Goal: Transaction & Acquisition: Book appointment/travel/reservation

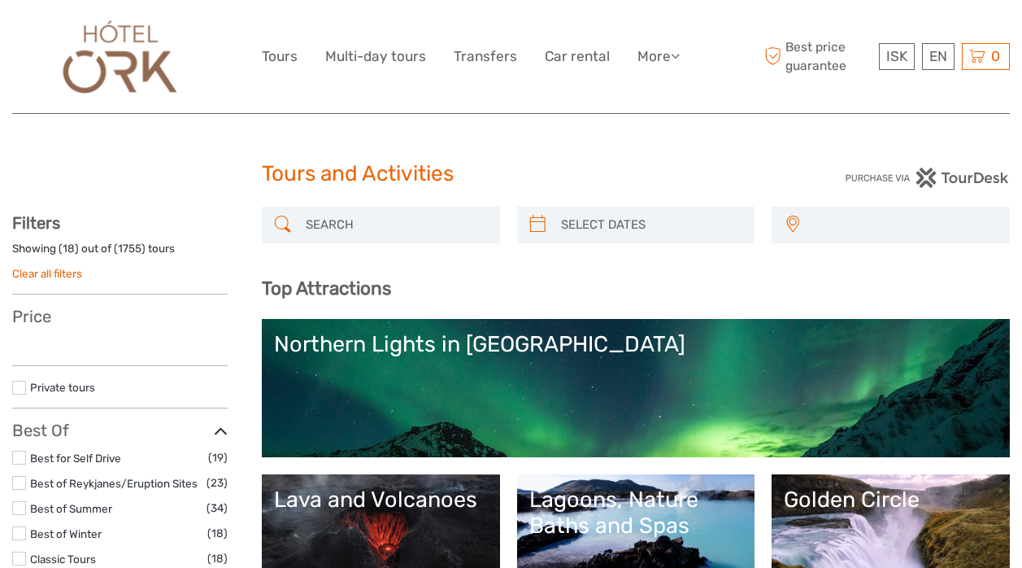
select select
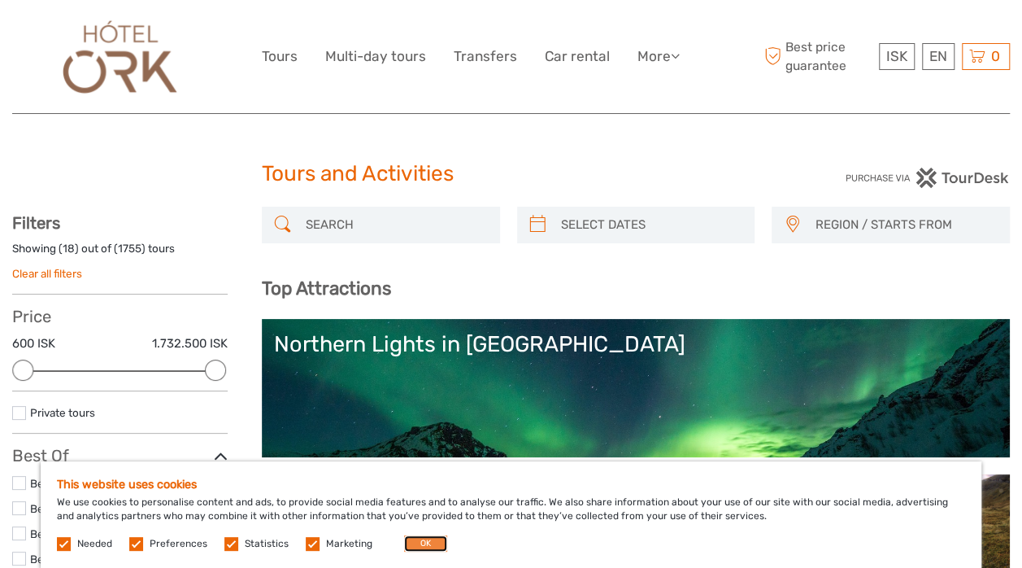
click at [426, 538] on button "OK" at bounding box center [425, 543] width 43 height 16
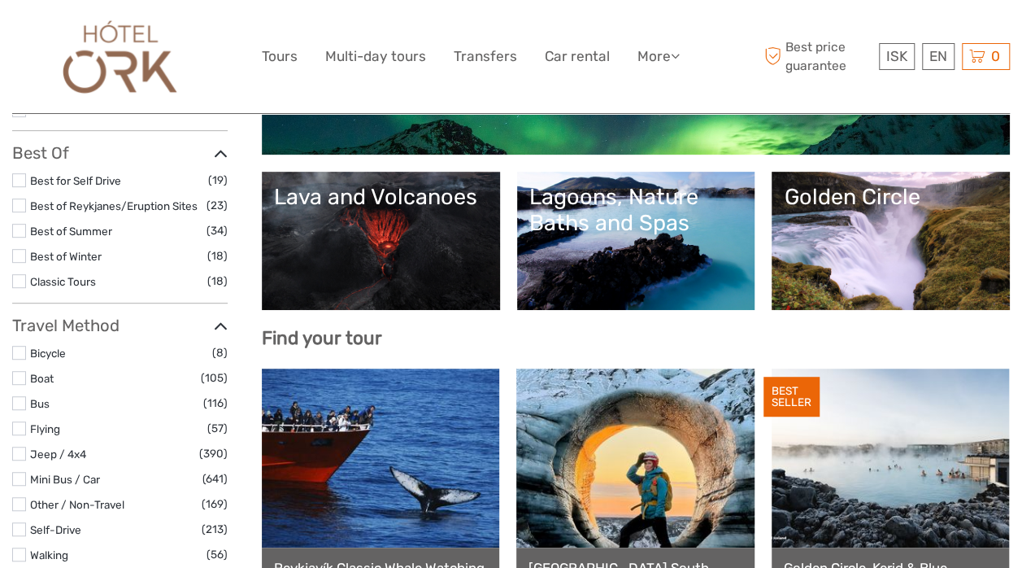
scroll to position [307, 0]
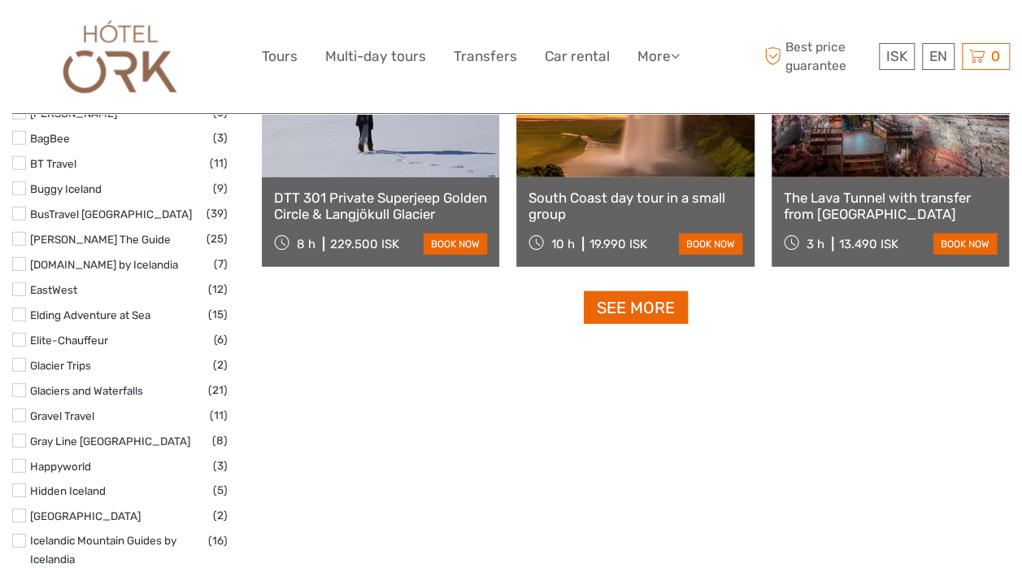
click at [586, 239] on div "10 h 19.990 ISK" at bounding box center [588, 243] width 119 height 23
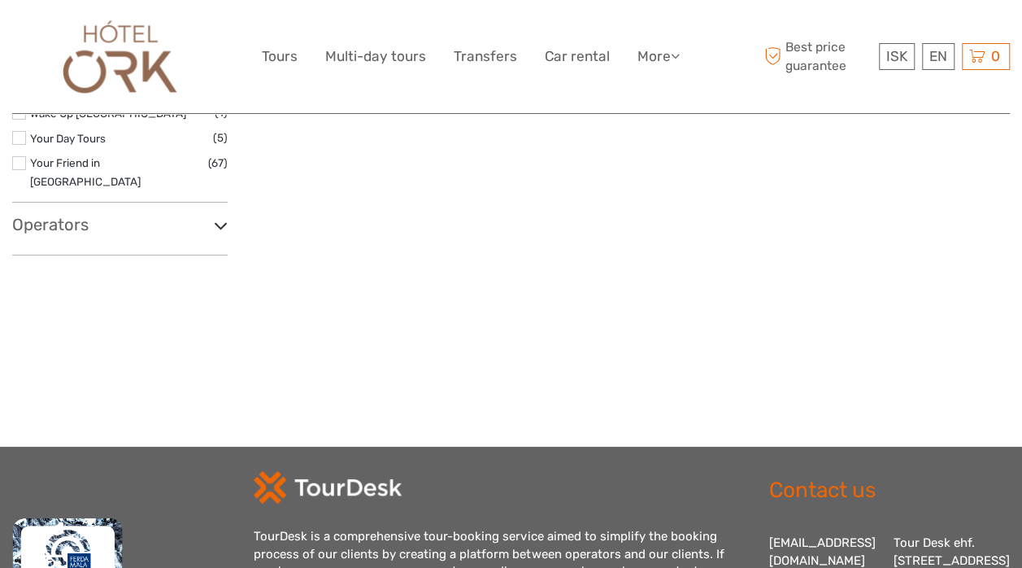
scroll to position [3111, 0]
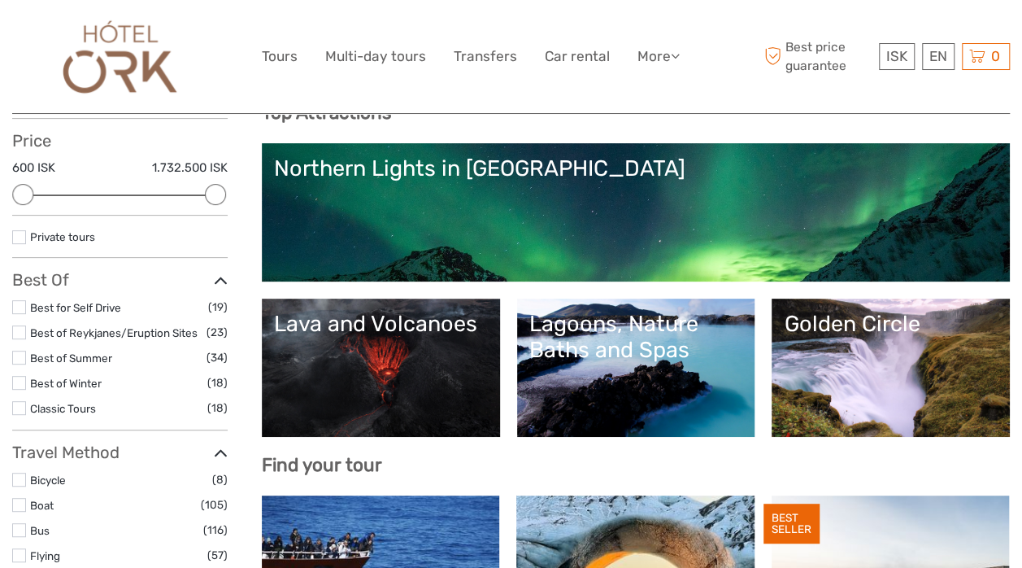
scroll to position [0, 0]
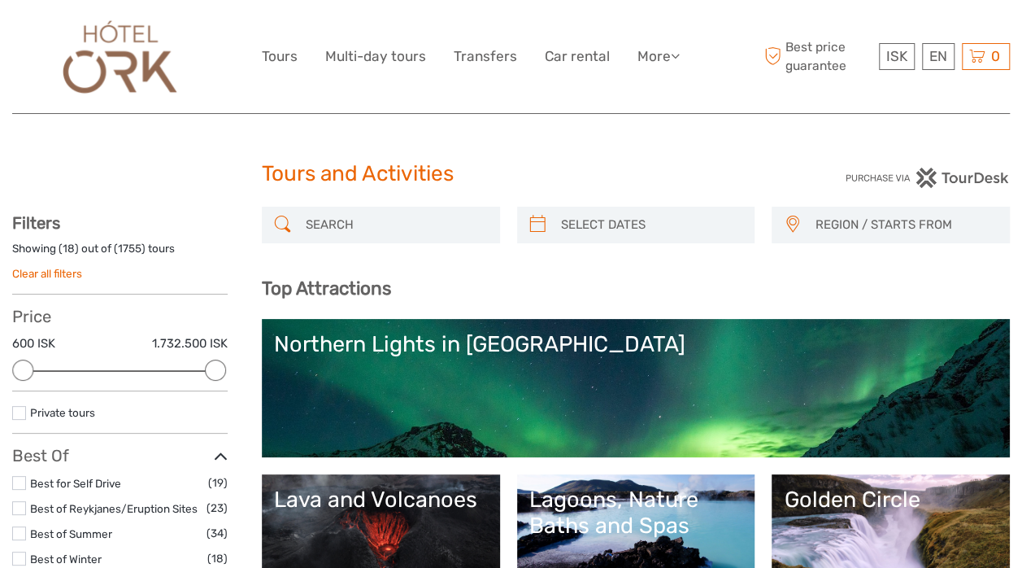
click at [140, 78] on img at bounding box center [119, 56] width 131 height 89
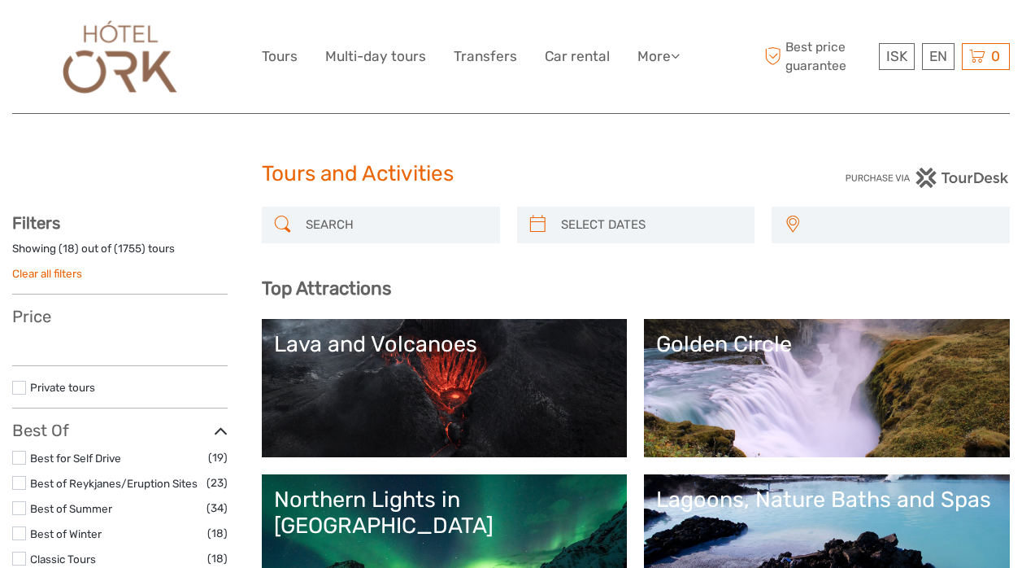
select select
